Goal: Information Seeking & Learning: Find specific page/section

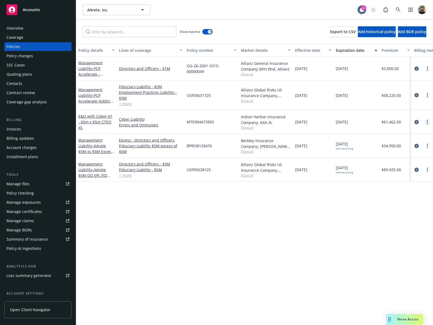
click at [428, 123] on icon "more" at bounding box center [427, 122] width 1 height 4
click at [243, 202] on div "Policy details Lines of coverage Policy number Market details Effective date Ex…" at bounding box center [254, 184] width 357 height 281
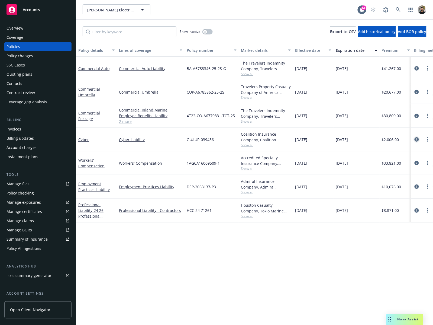
click at [416, 139] on icon "circleInformation" at bounding box center [417, 139] width 4 height 4
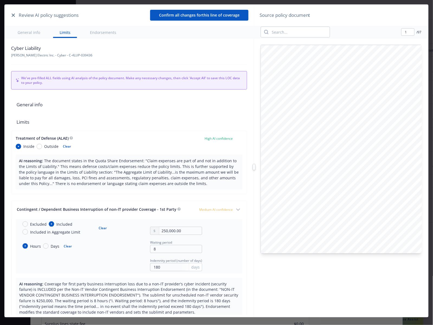
click at [12, 14] on icon "button" at bounding box center [13, 15] width 3 height 3
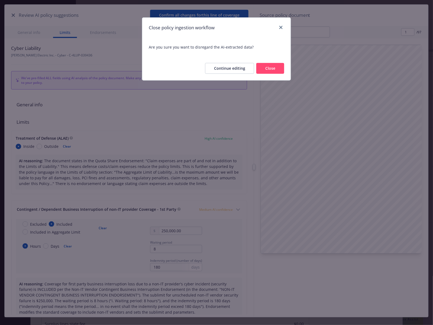
drag, startPoint x: 260, startPoint y: 65, endPoint x: 275, endPoint y: 53, distance: 18.7
click at [260, 66] on button "Close" at bounding box center [270, 68] width 28 height 11
